Goal: Task Accomplishment & Management: Use online tool/utility

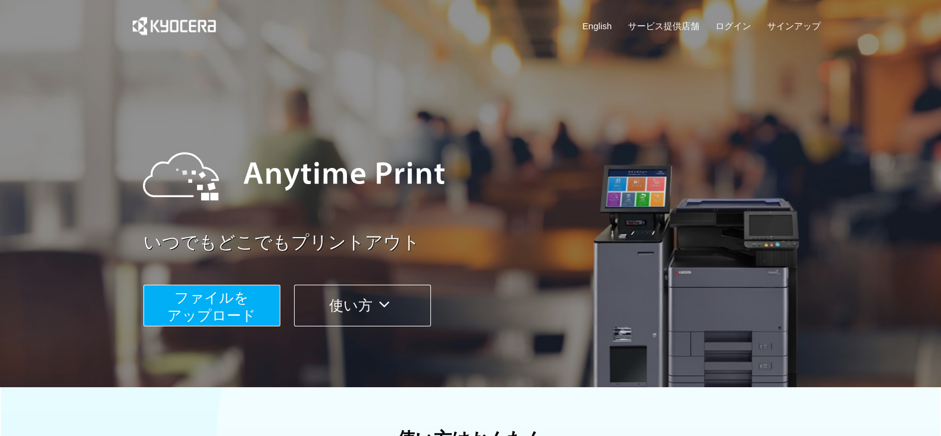
click at [235, 308] on span "ファイルを ​​アップロード" at bounding box center [211, 306] width 89 height 34
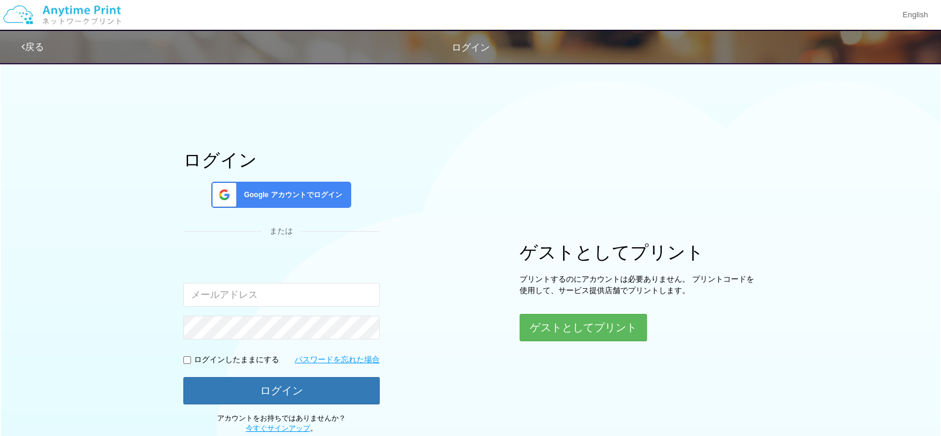
click at [552, 313] on div "ゲストとしてプリント プリントするのにアカウントは必要ありません。 プリントコードを使用して、サービス提供店舗でプリントします。 ゲストとしてプリント" at bounding box center [639, 291] width 238 height 99
click at [553, 321] on button "ゲストとしてプリント" at bounding box center [583, 327] width 126 height 26
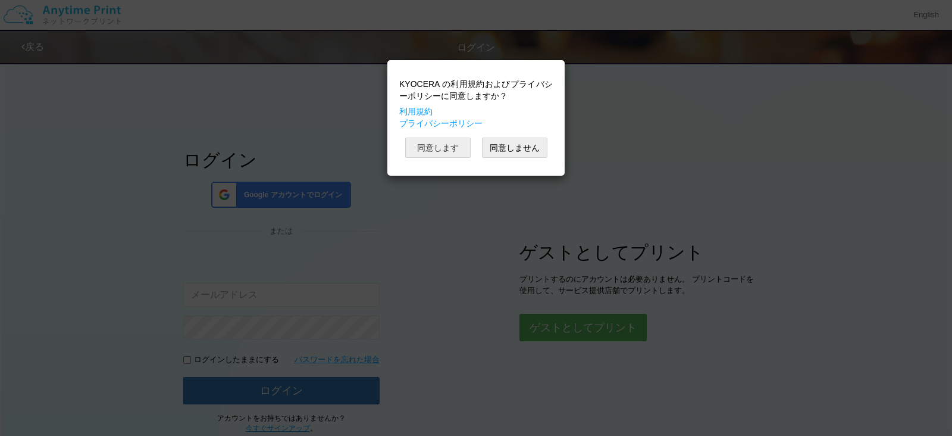
click at [443, 141] on button "同意します" at bounding box center [437, 148] width 65 height 20
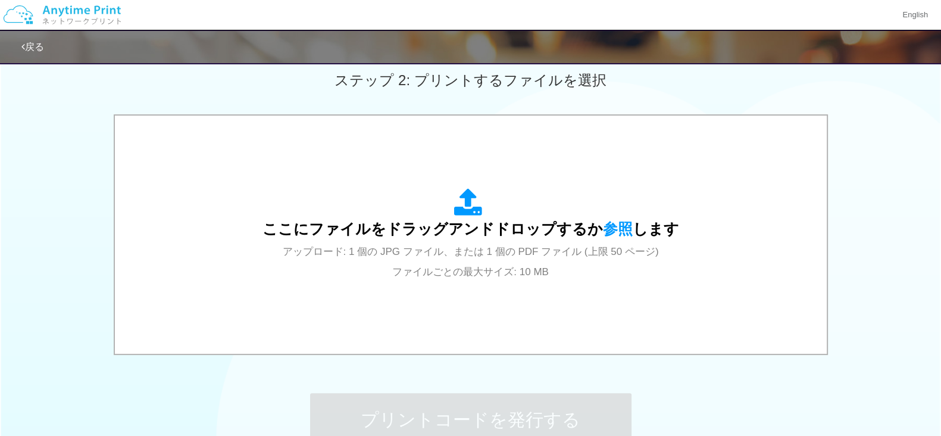
scroll to position [357, 0]
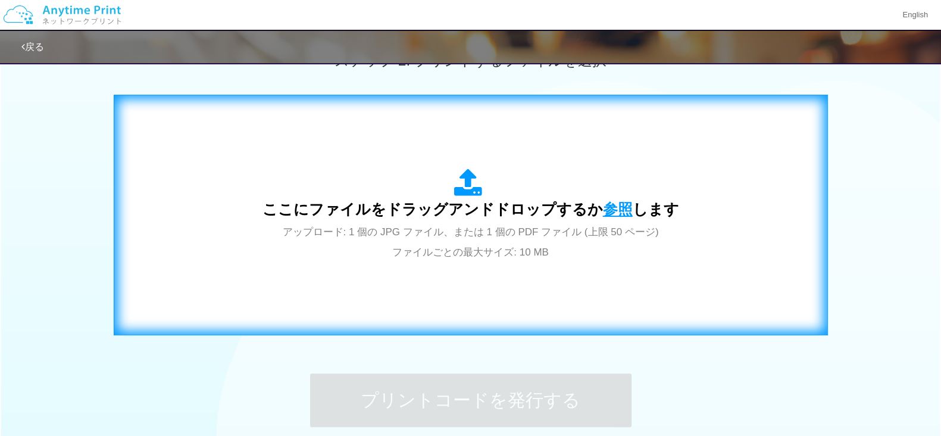
click at [613, 208] on span "参照" at bounding box center [618, 209] width 30 height 17
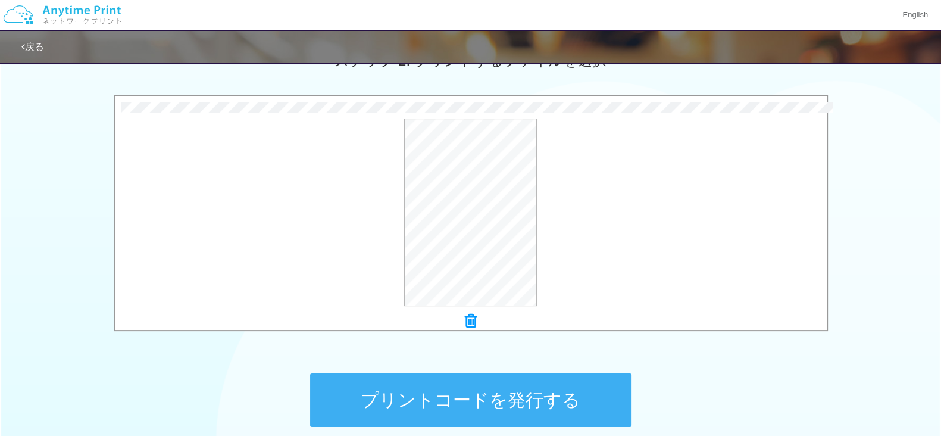
click at [393, 389] on button "プリントコードを発行する" at bounding box center [470, 400] width 321 height 54
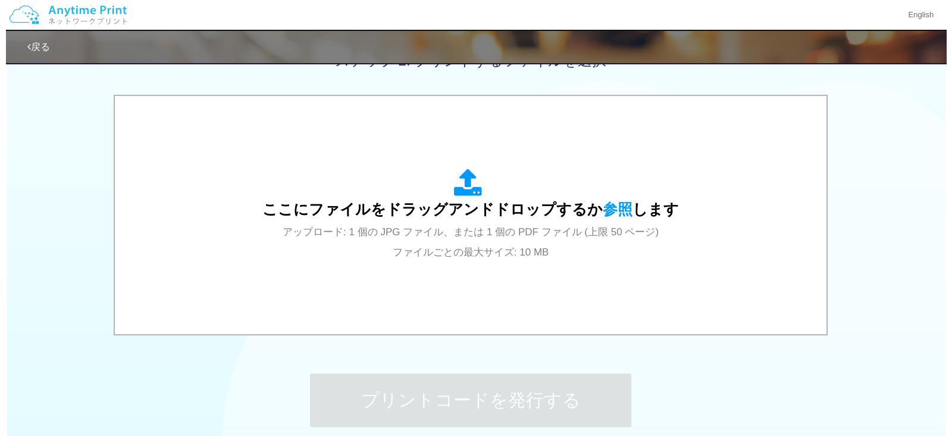
scroll to position [0, 0]
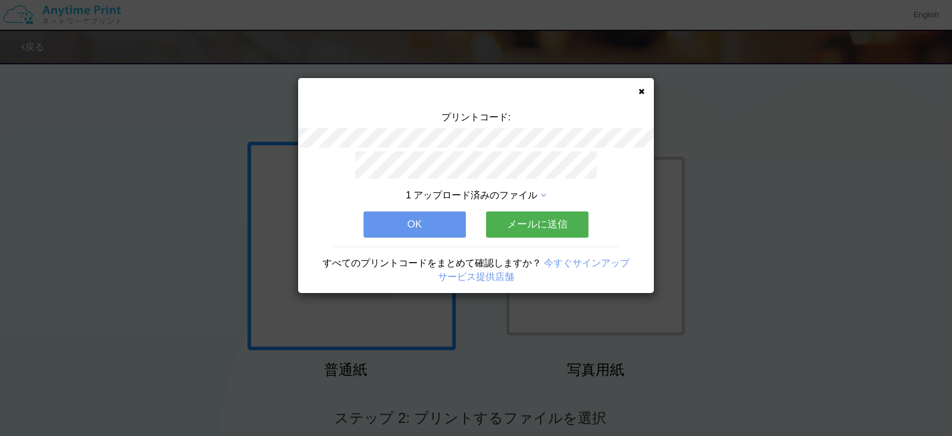
click at [393, 389] on div "プリントコード: 1 アップロード済みのファイル OK メールに送信 すべてのプリントコードをまとめて確認しますか？ 今すぐサインアップ サービス提供店舗" at bounding box center [476, 218] width 952 height 436
